Goal: Navigation & Orientation: Understand site structure

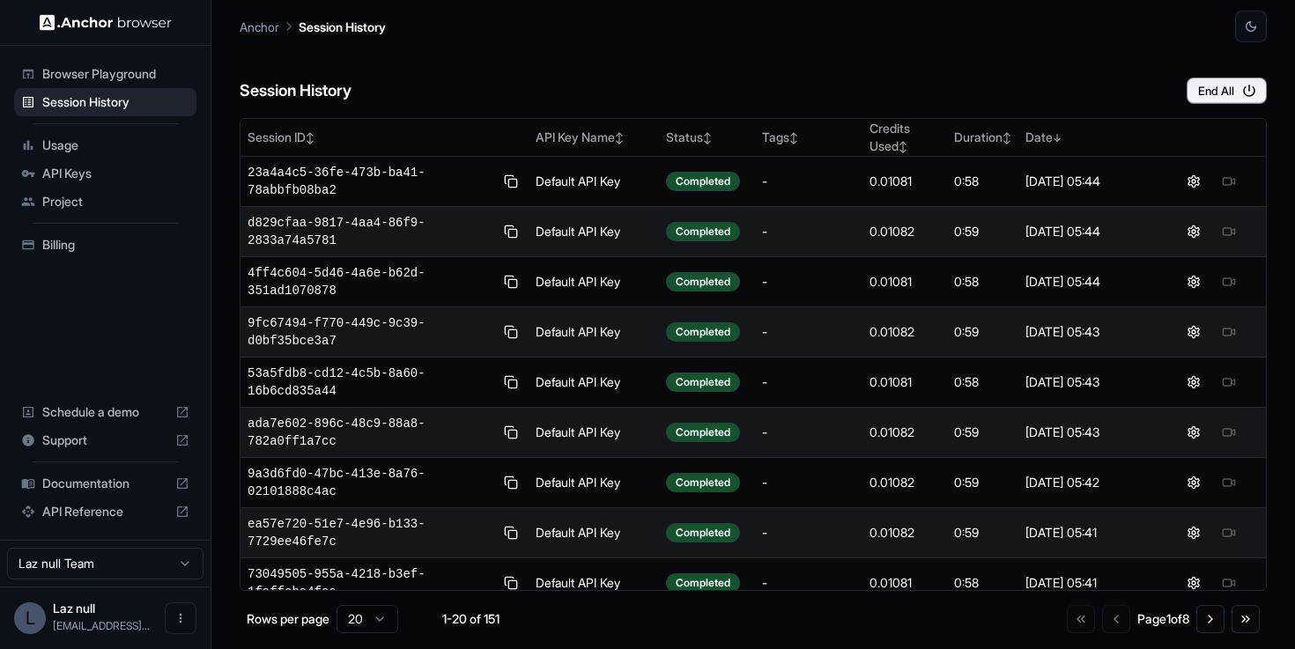
click at [70, 169] on span "API Keys" at bounding box center [115, 174] width 147 height 18
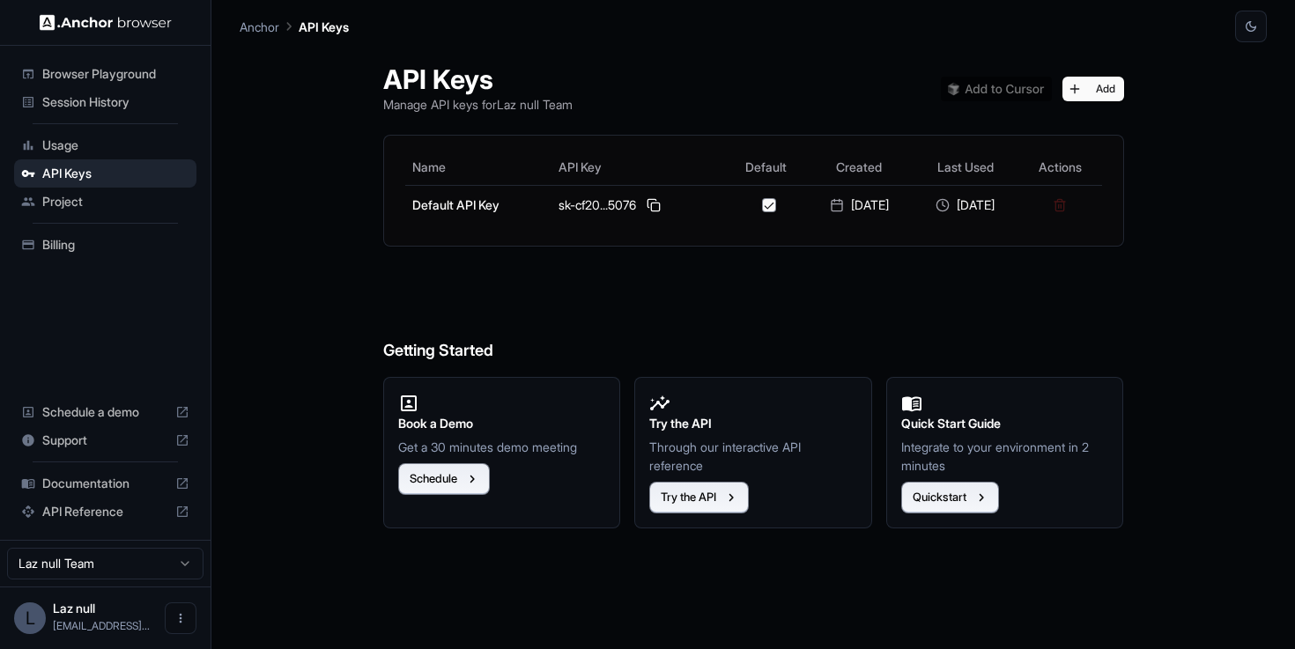
click at [73, 197] on span "Project" at bounding box center [115, 202] width 147 height 18
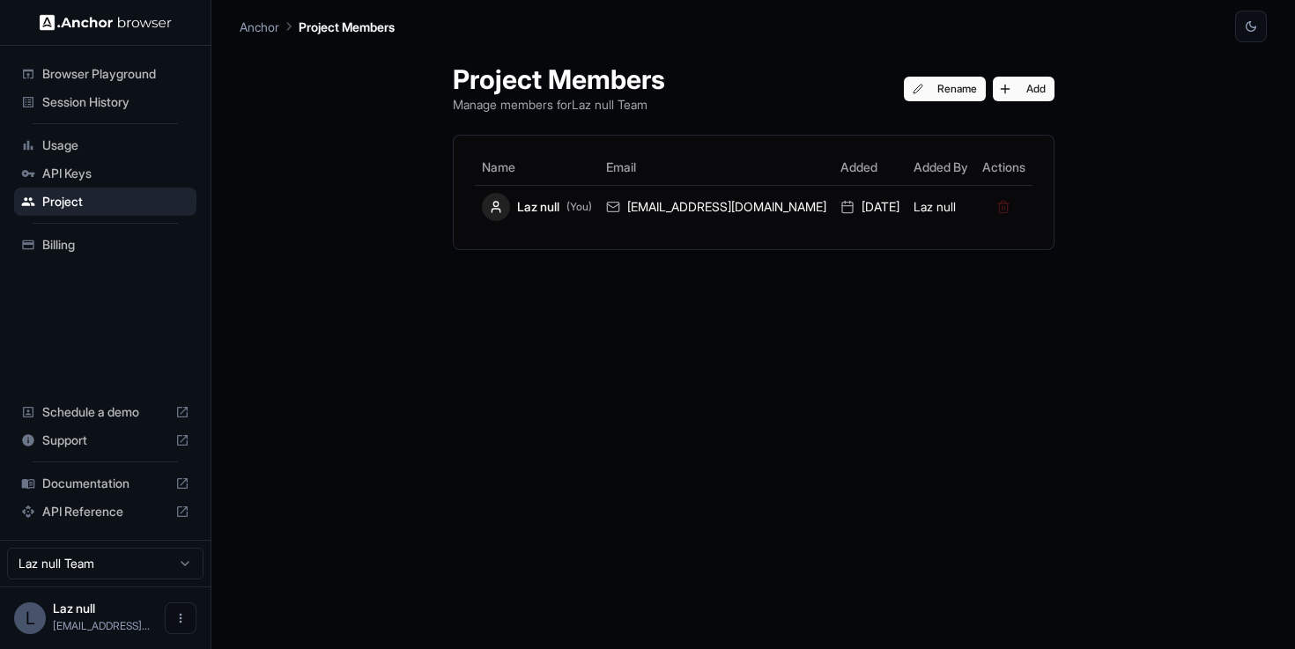
click at [61, 243] on span "Billing" at bounding box center [115, 245] width 147 height 18
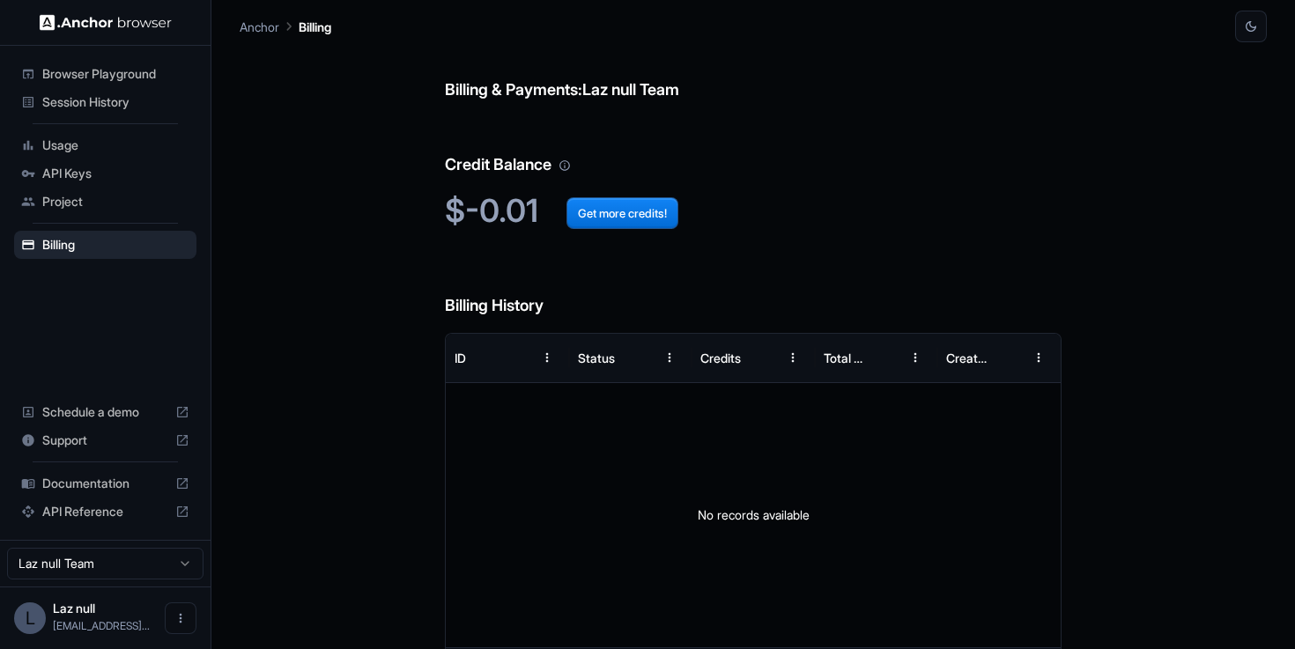
click at [150, 87] on div "Browser Playground" at bounding box center [105, 74] width 182 height 28
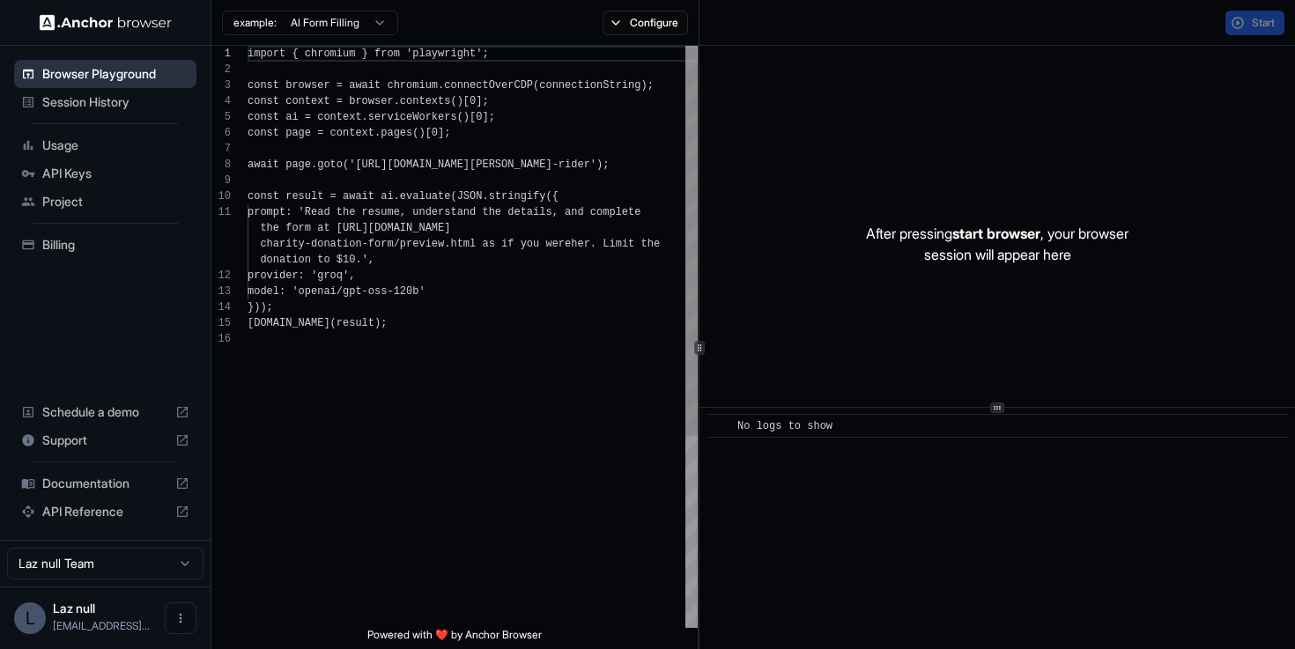
scroll to position [159, 0]
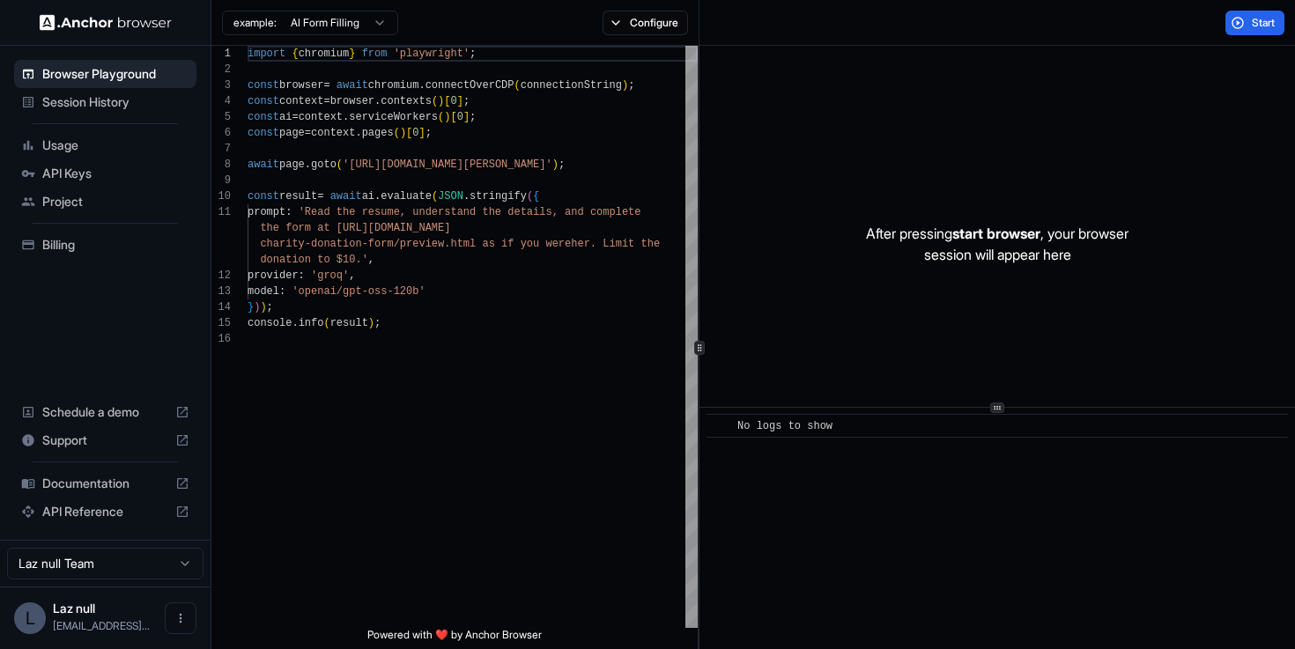
click at [145, 101] on span "Session History" at bounding box center [115, 102] width 147 height 18
